Goal: Information Seeking & Learning: Understand process/instructions

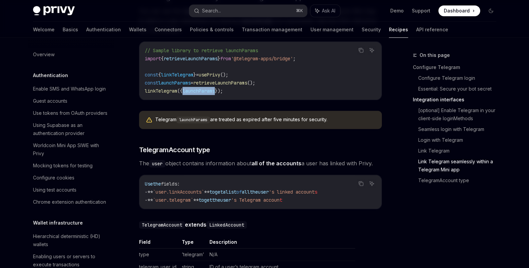
scroll to position [440, 0]
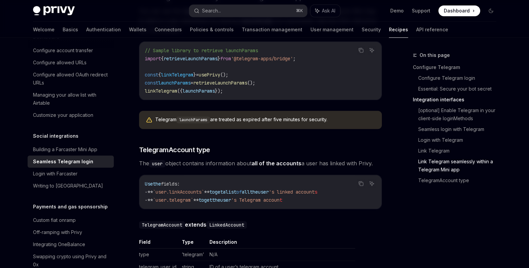
click at [195, 116] on code "launchParams" at bounding box center [193, 119] width 34 height 7
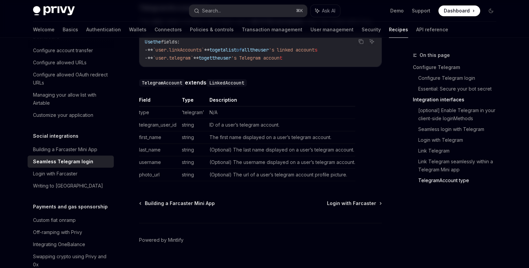
scroll to position [1230, 0]
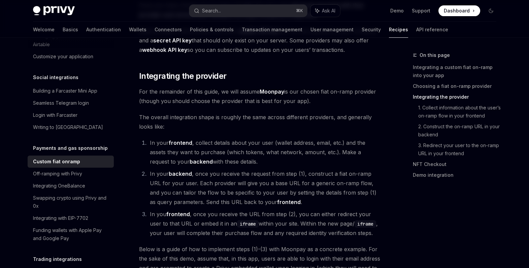
scroll to position [434, 0]
